Goal: Navigation & Orientation: Find specific page/section

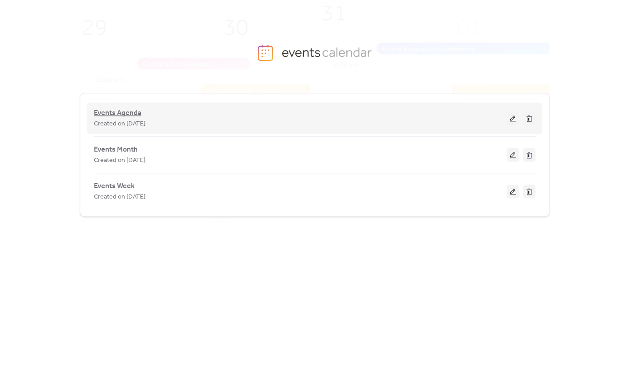
click at [130, 115] on span "Events Agenda" at bounding box center [117, 113] width 47 height 11
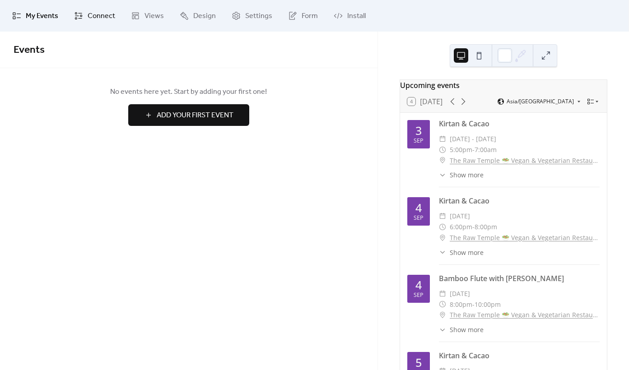
click at [89, 16] on span "Connect" at bounding box center [102, 16] width 28 height 11
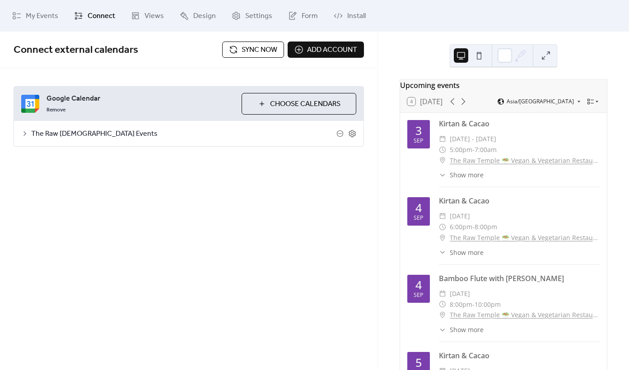
click at [30, 134] on div "The Raw [DEMOGRAPHIC_DATA] Events" at bounding box center [188, 133] width 349 height 25
click at [21, 134] on icon at bounding box center [24, 133] width 7 height 7
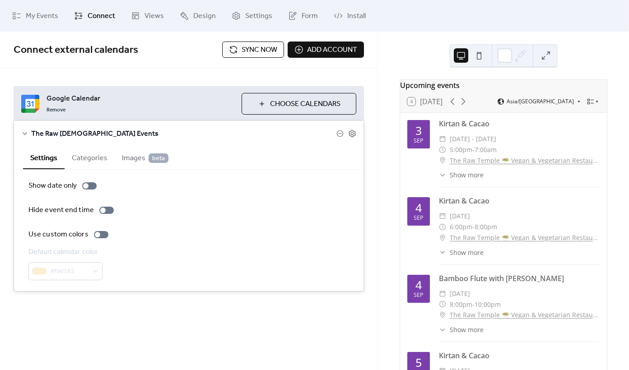
click at [21, 134] on icon at bounding box center [24, 133] width 7 height 7
